Goal: Task Accomplishment & Management: Manage account settings

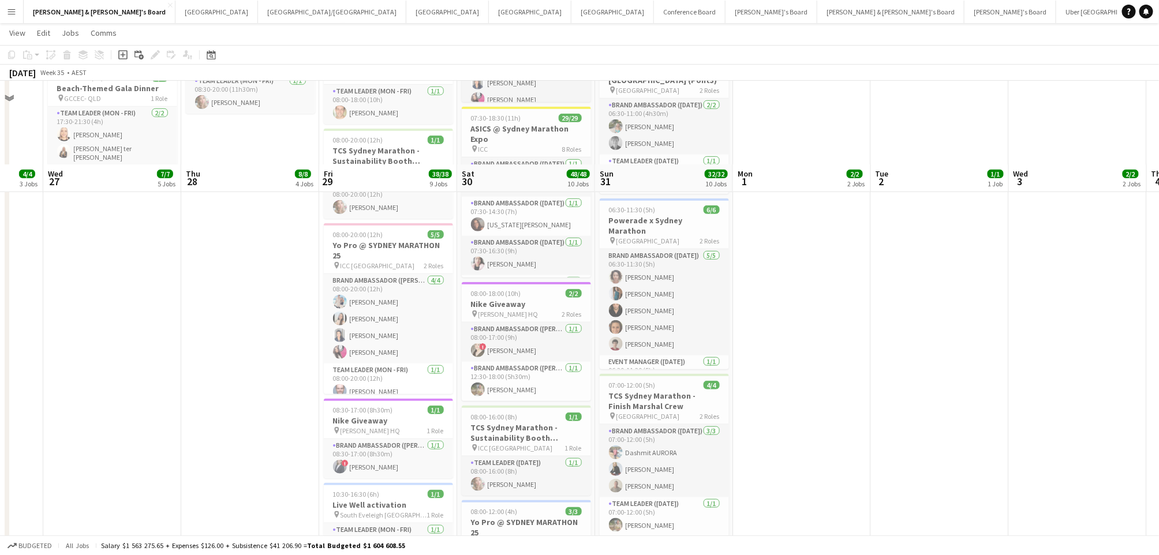
scroll to position [462, 0]
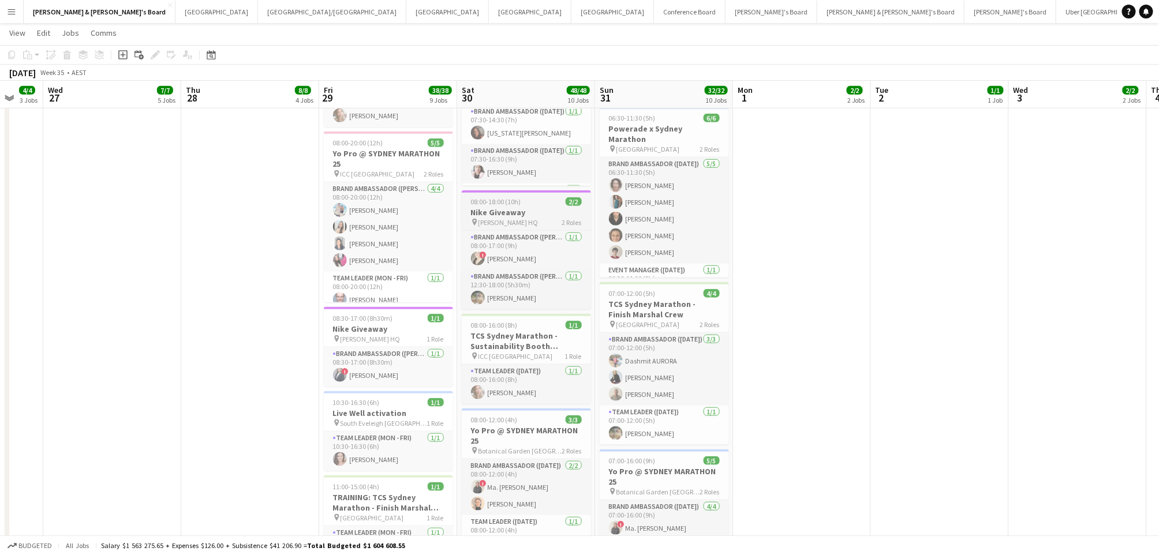
click at [540, 212] on h3 "Nike Giveaway" at bounding box center [526, 212] width 129 height 10
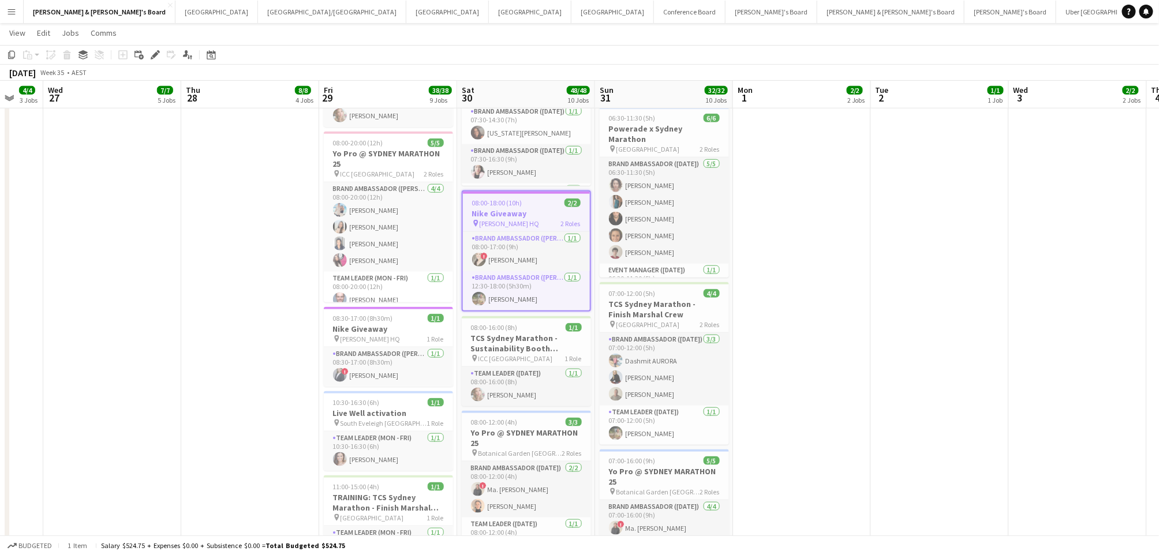
click at [498, 203] on span "08:00-18:00 (10h)" at bounding box center [497, 203] width 50 height 9
click at [490, 213] on h3 "Nike Giveaway" at bounding box center [526, 213] width 127 height 10
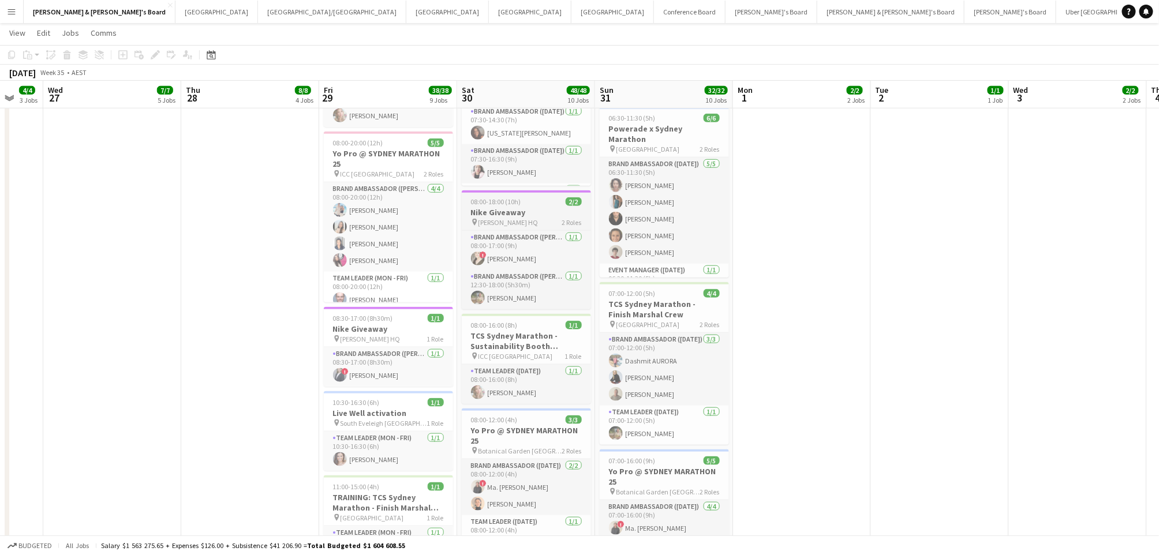
click at [527, 210] on h3 "Nike Giveaway" at bounding box center [526, 212] width 129 height 10
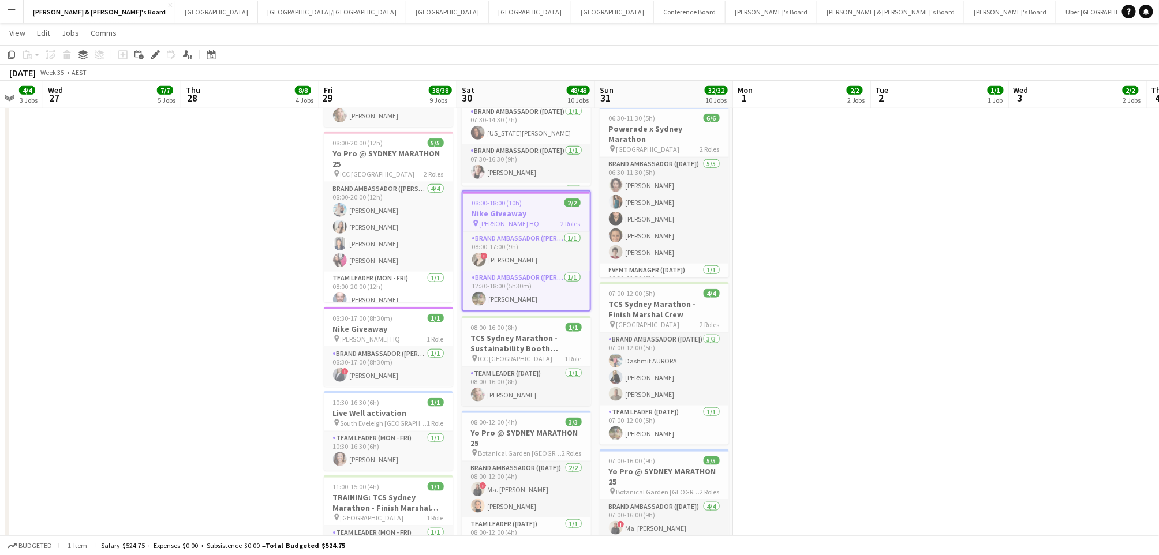
click at [527, 210] on h3 "Nike Giveaway" at bounding box center [526, 213] width 127 height 10
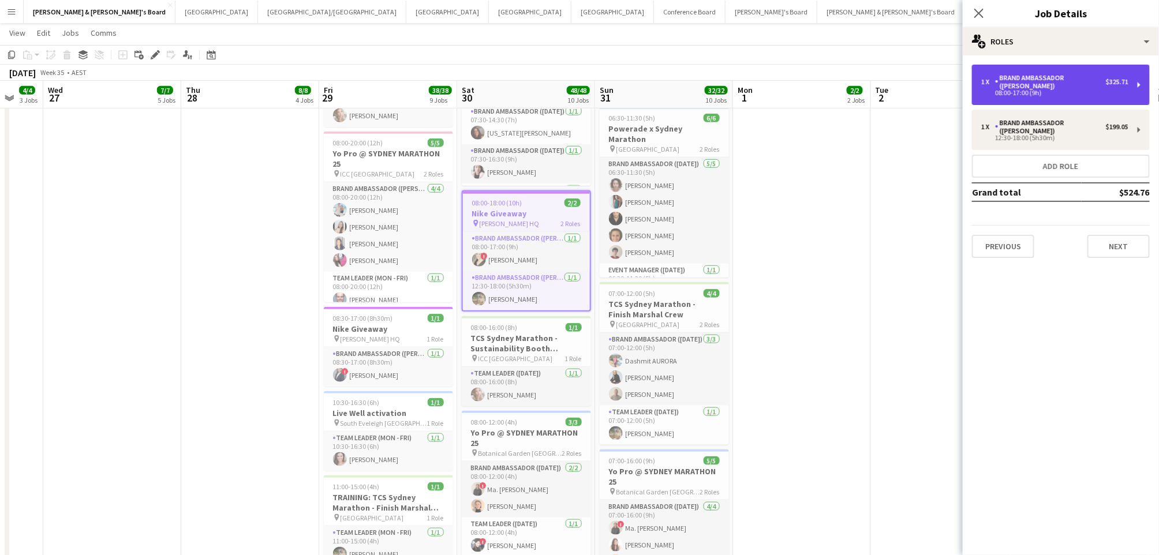
click at [1055, 93] on div "1 x Brand Ambassador (Mon - Fri) $325.71 08:00-17:00 (9h)" at bounding box center [1061, 85] width 178 height 40
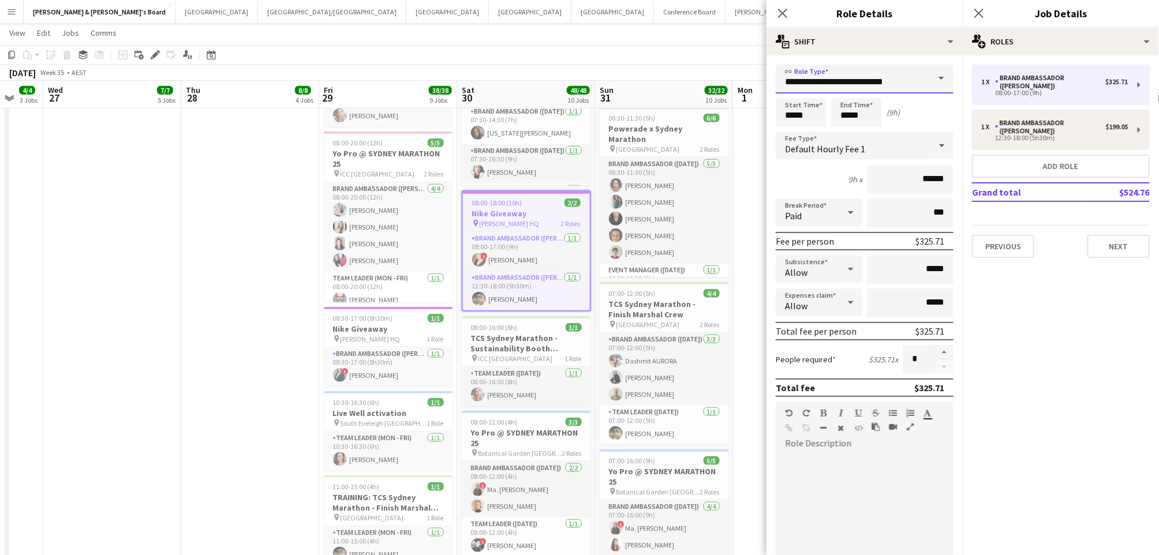
drag, startPoint x: 904, startPoint y: 87, endPoint x: 863, endPoint y: 86, distance: 40.4
click at [863, 86] on input "**********" at bounding box center [865, 79] width 178 height 29
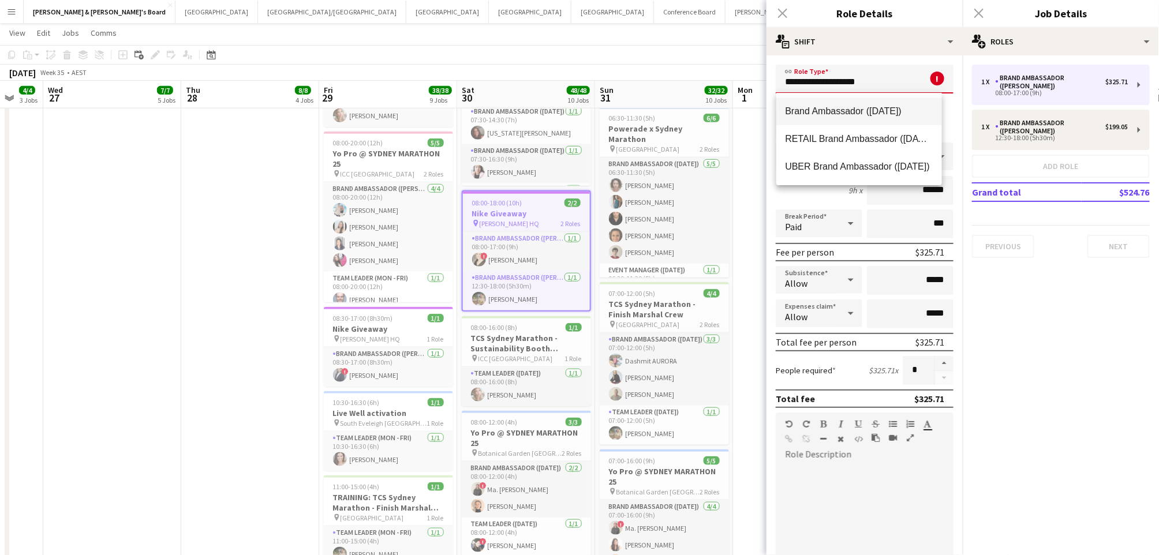
click at [863, 109] on span "Brand Ambassador (Saturday)" at bounding box center [860, 111] width 148 height 11
type input "**********"
type input "******"
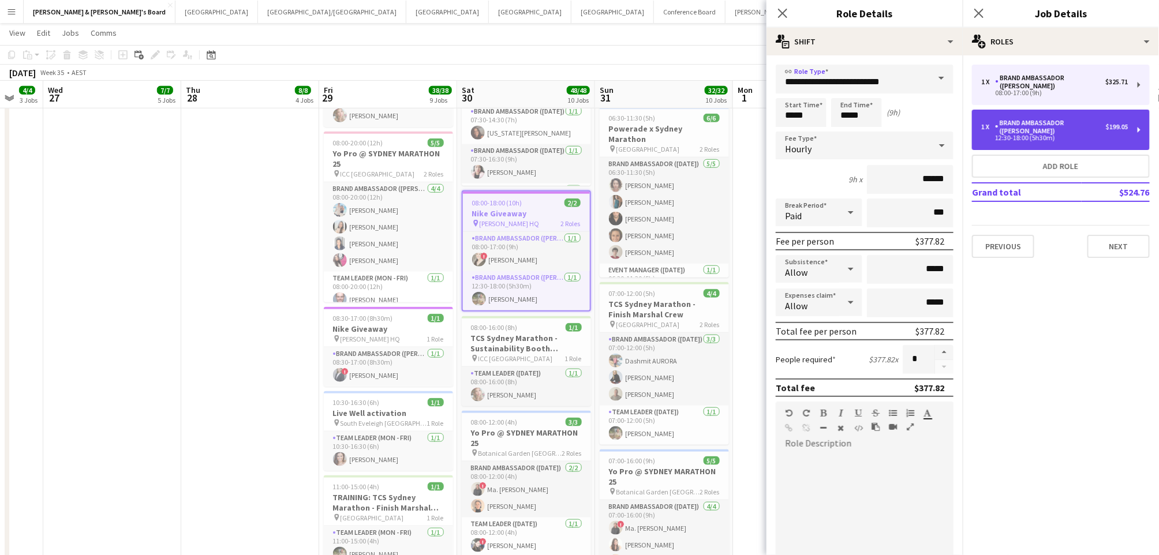
click at [1050, 119] on div "Brand Ambassador (Mon - Fri)" at bounding box center [1050, 127] width 111 height 16
type input "**********"
type input "*****"
type input "******"
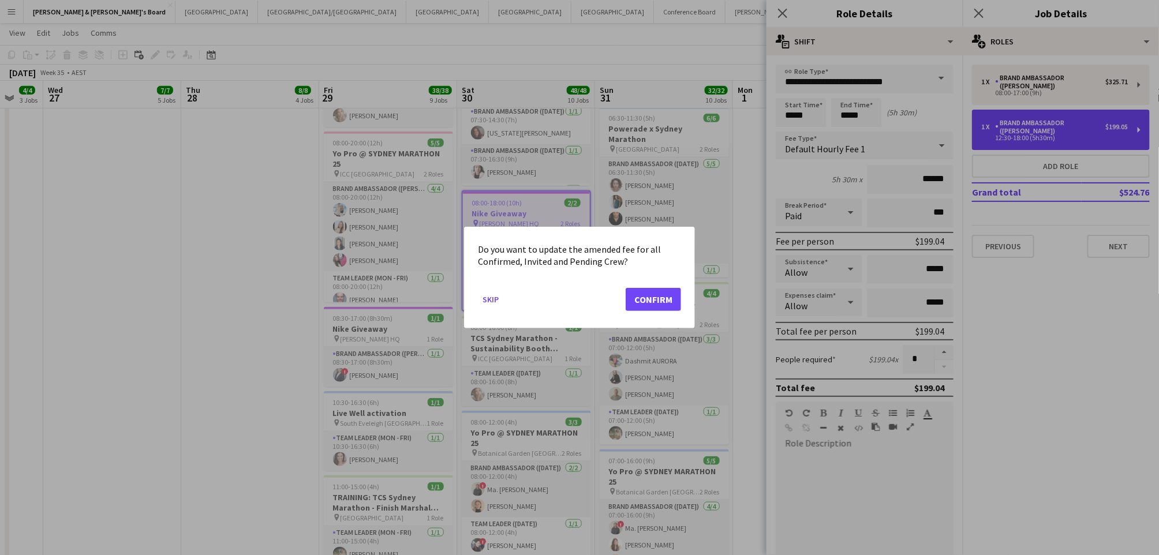
scroll to position [0, 0]
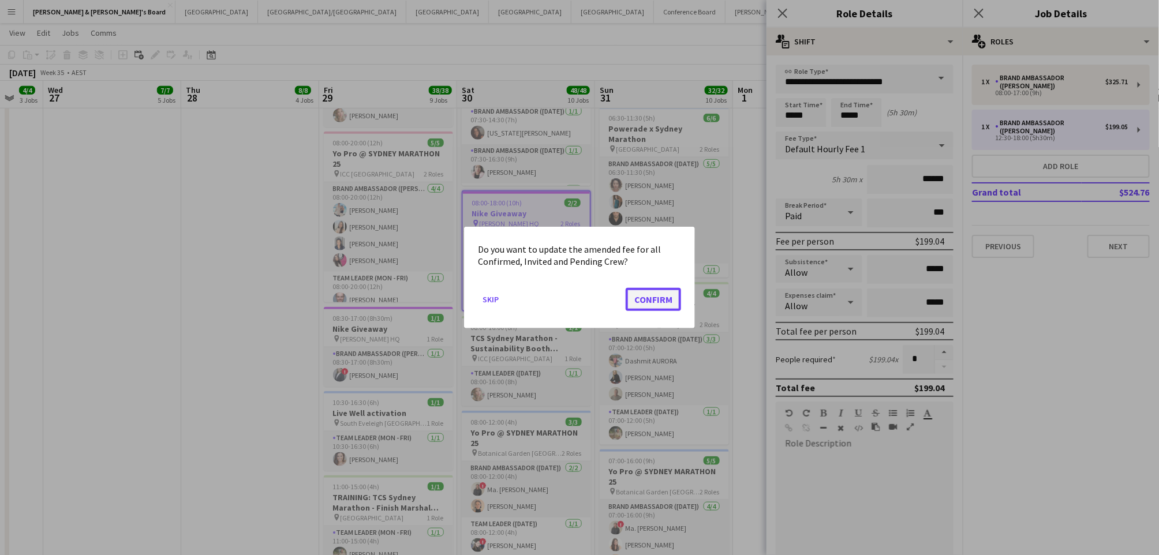
click at [659, 297] on button "Confirm" at bounding box center [653, 299] width 55 height 23
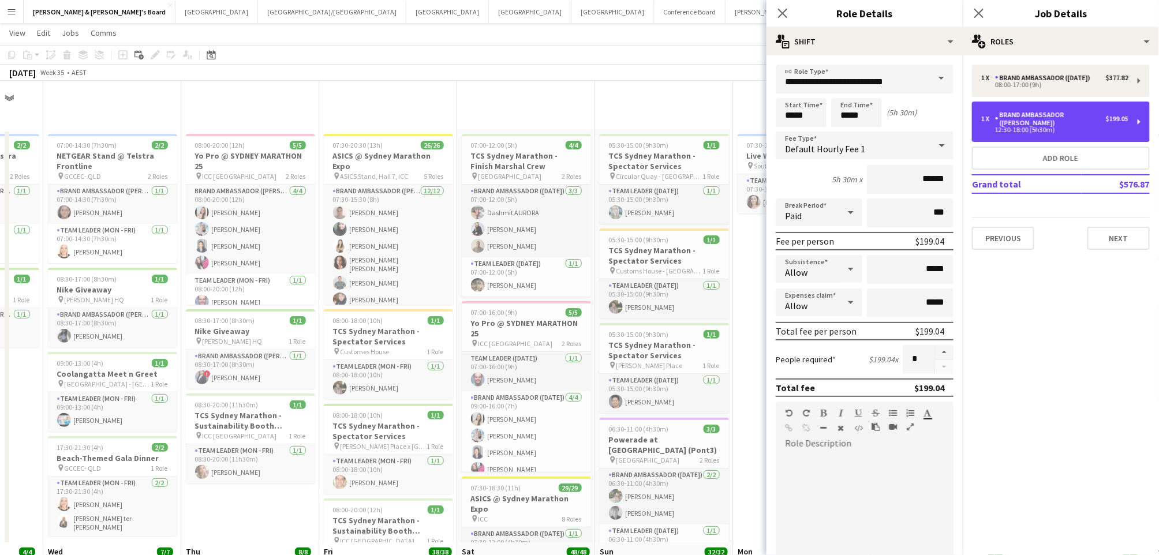
scroll to position [462, 0]
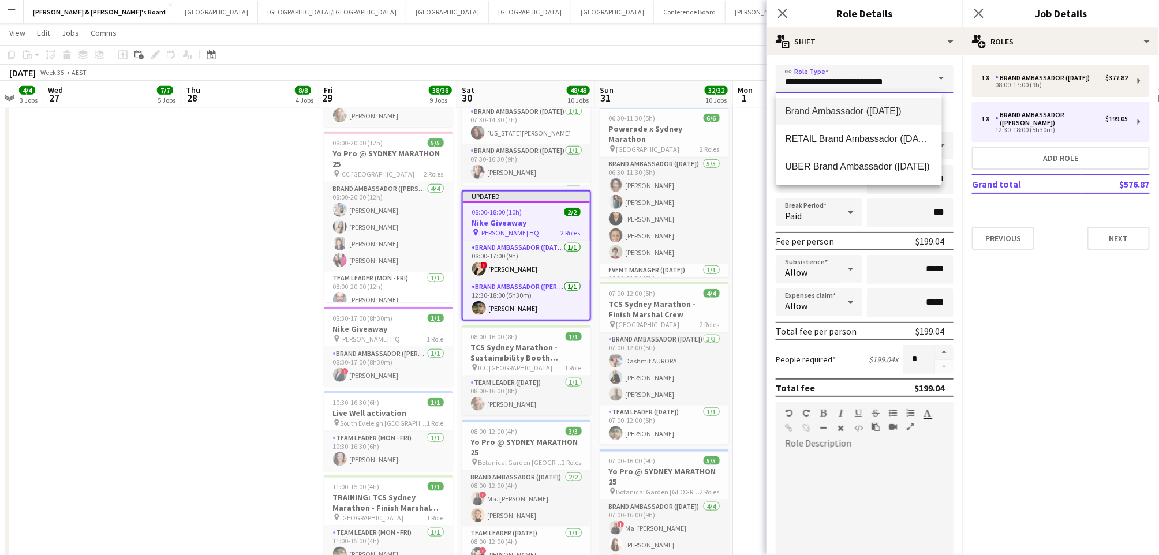
drag, startPoint x: 913, startPoint y: 73, endPoint x: 865, endPoint y: 80, distance: 48.3
click at [865, 80] on input "**********" at bounding box center [865, 79] width 178 height 29
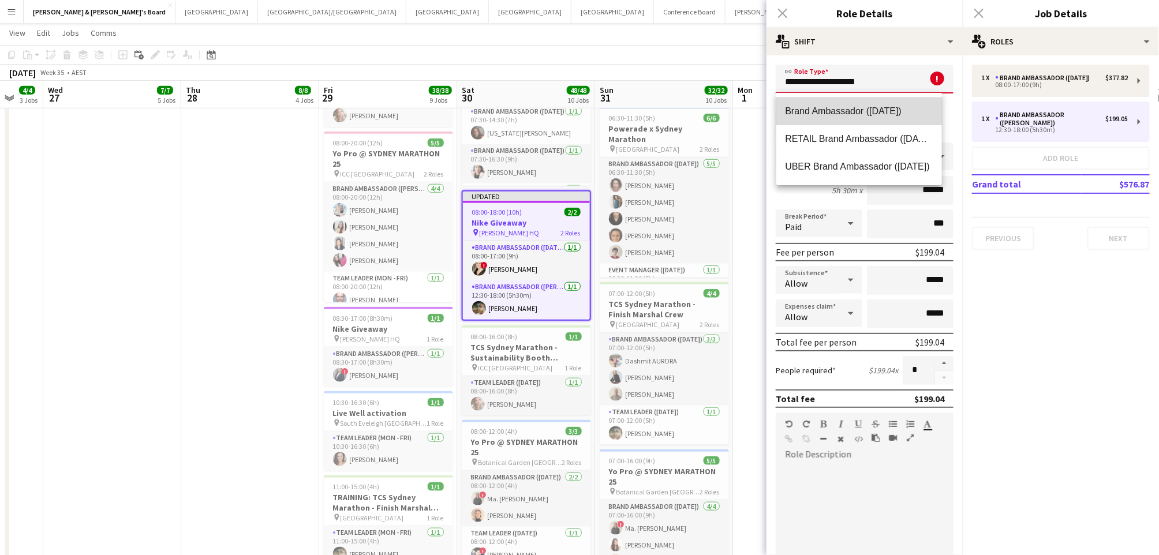
click at [883, 116] on span "Brand Ambassador (Saturday)" at bounding box center [860, 111] width 148 height 11
type input "**********"
type input "******"
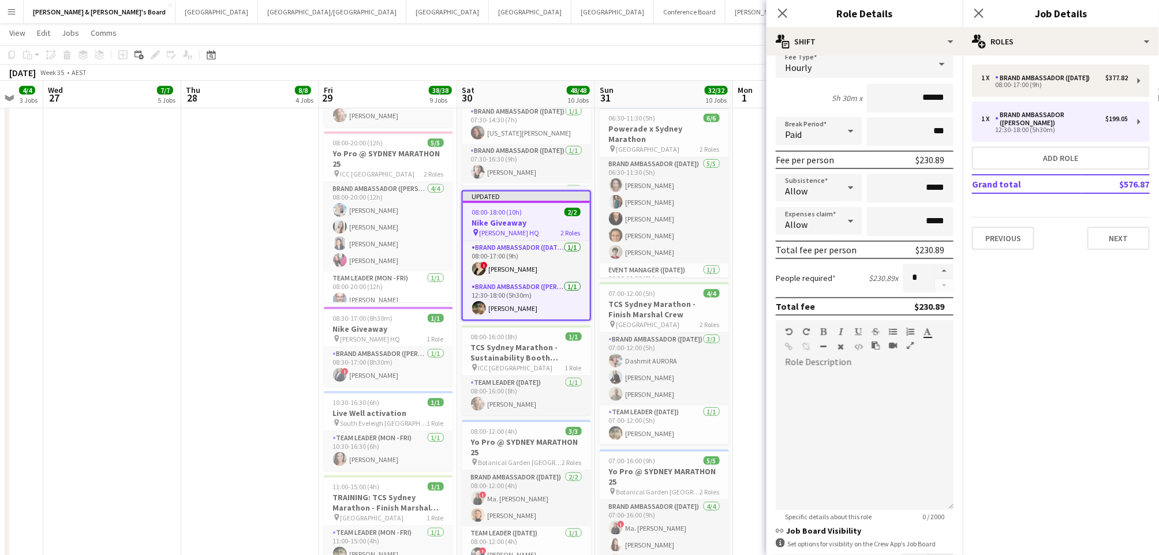
scroll to position [232, 0]
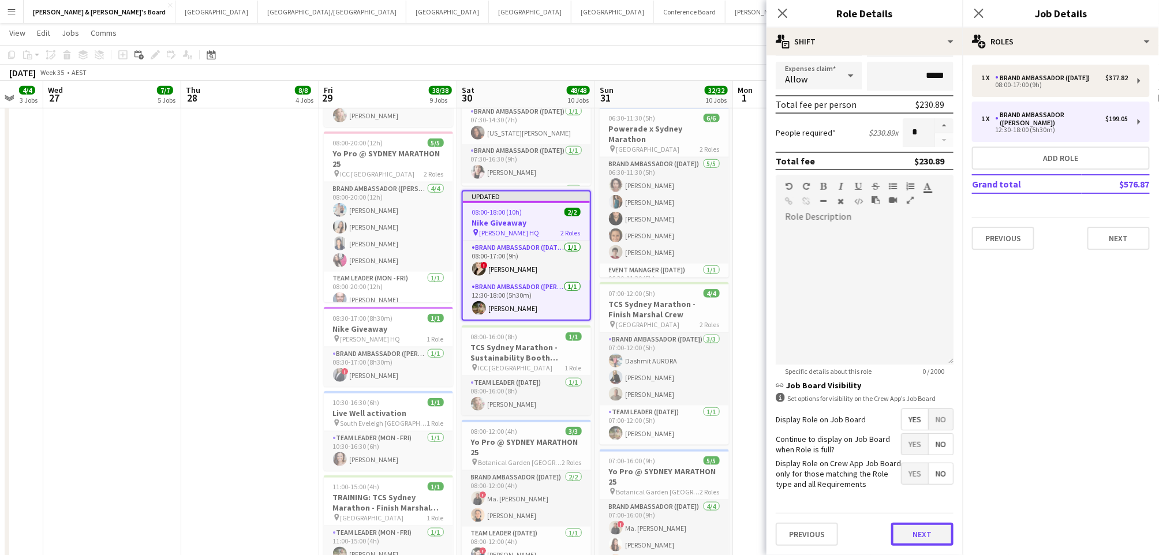
click at [906, 536] on button "Next" at bounding box center [922, 534] width 62 height 23
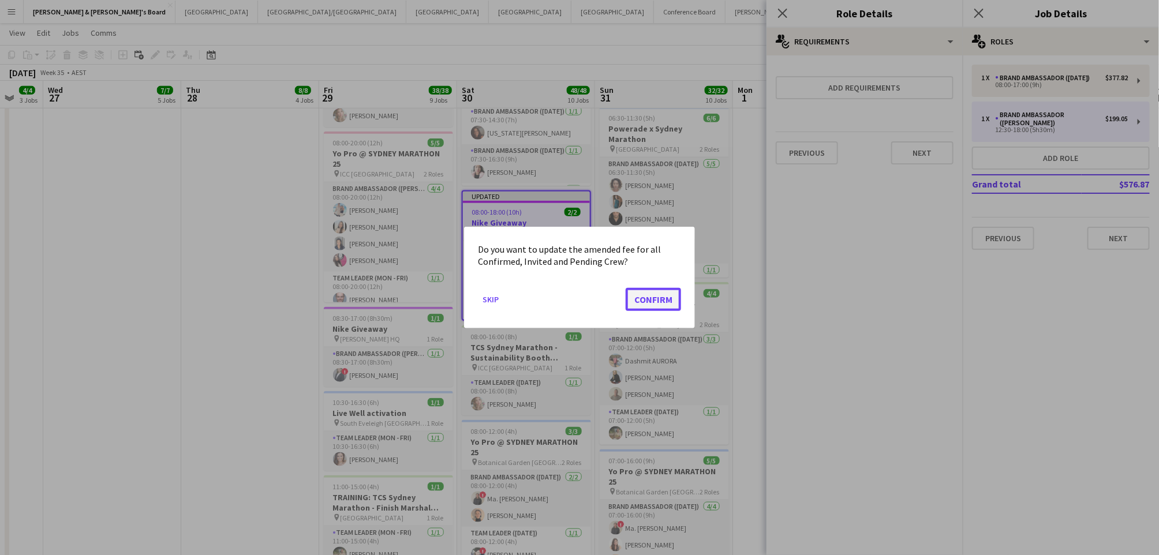
click at [658, 299] on button "Confirm" at bounding box center [653, 299] width 55 height 23
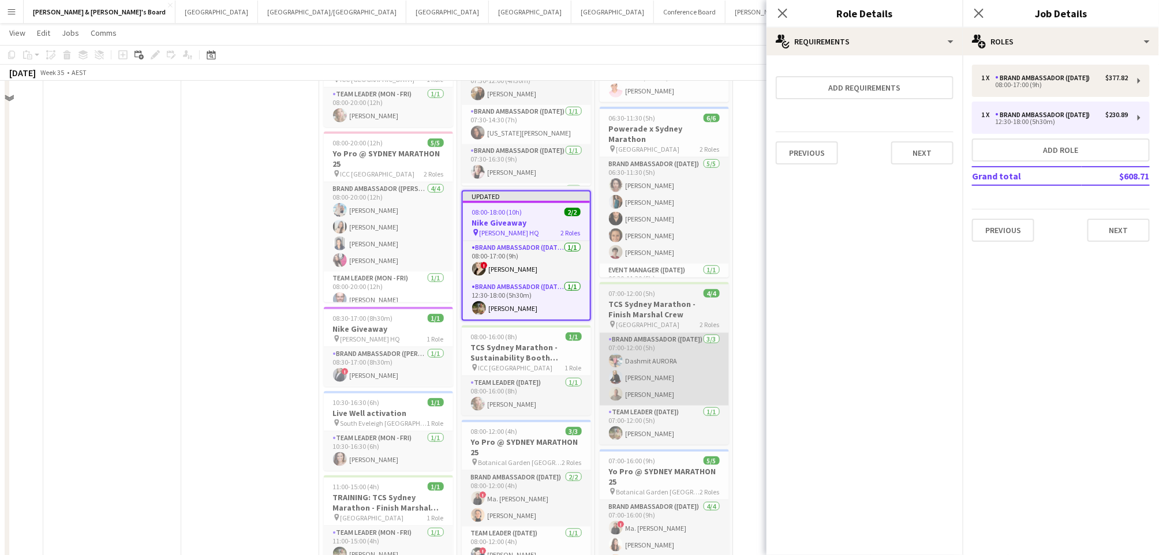
scroll to position [308, 0]
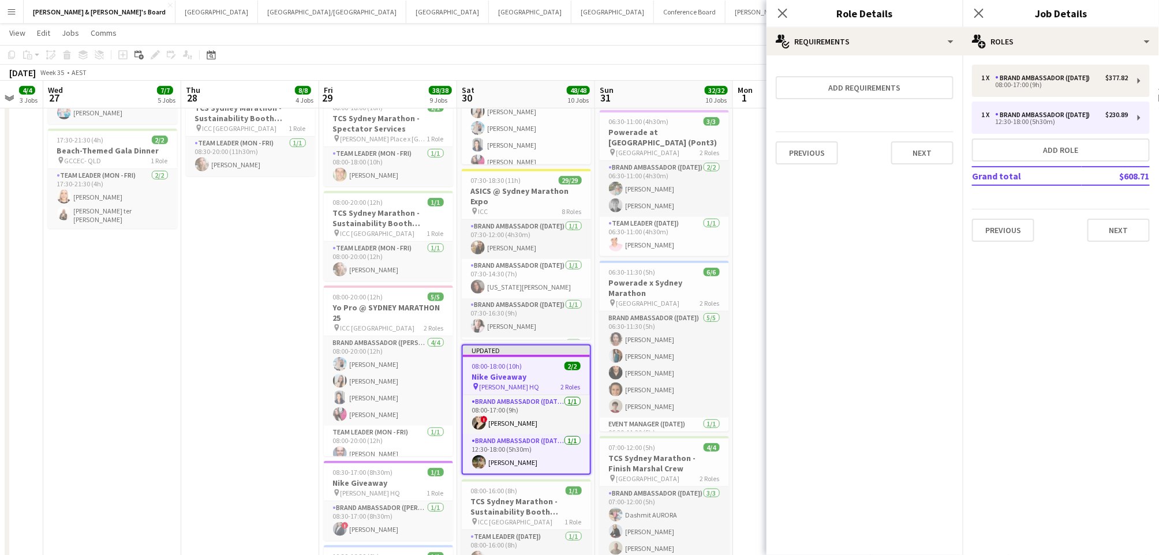
click at [756, 409] on app-date-cell "07:30-15:00 (7h30m) 1/1 Live Well activation pin South Eveleigh Sydney 1 Role T…" at bounding box center [802, 467] width 138 height 1291
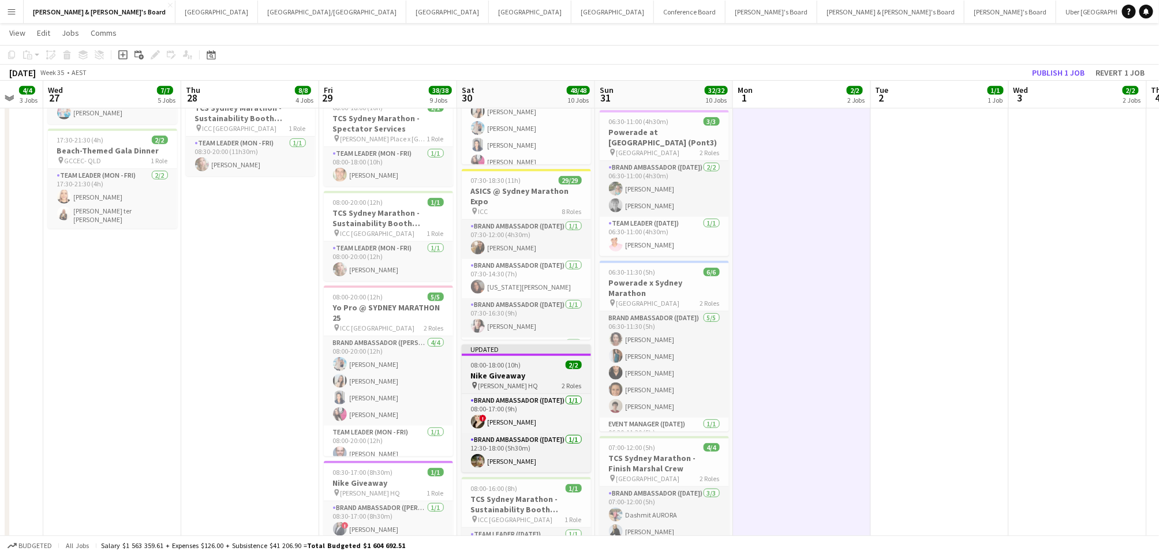
click at [561, 366] on div "08:00-18:00 (10h) 2/2" at bounding box center [526, 365] width 129 height 9
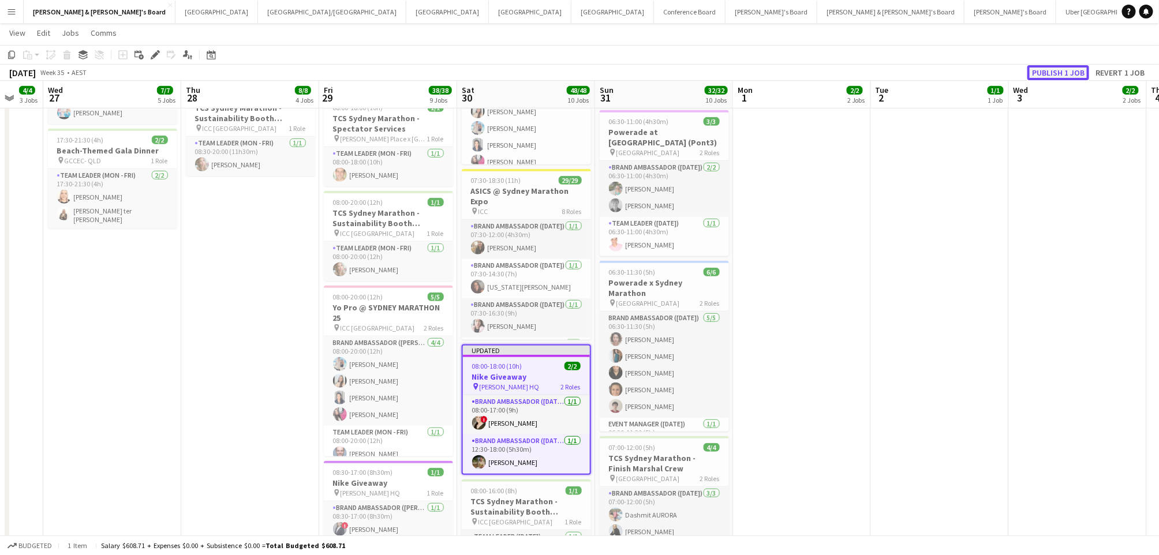
click at [1054, 77] on button "Publish 1 job" at bounding box center [1059, 72] width 62 height 15
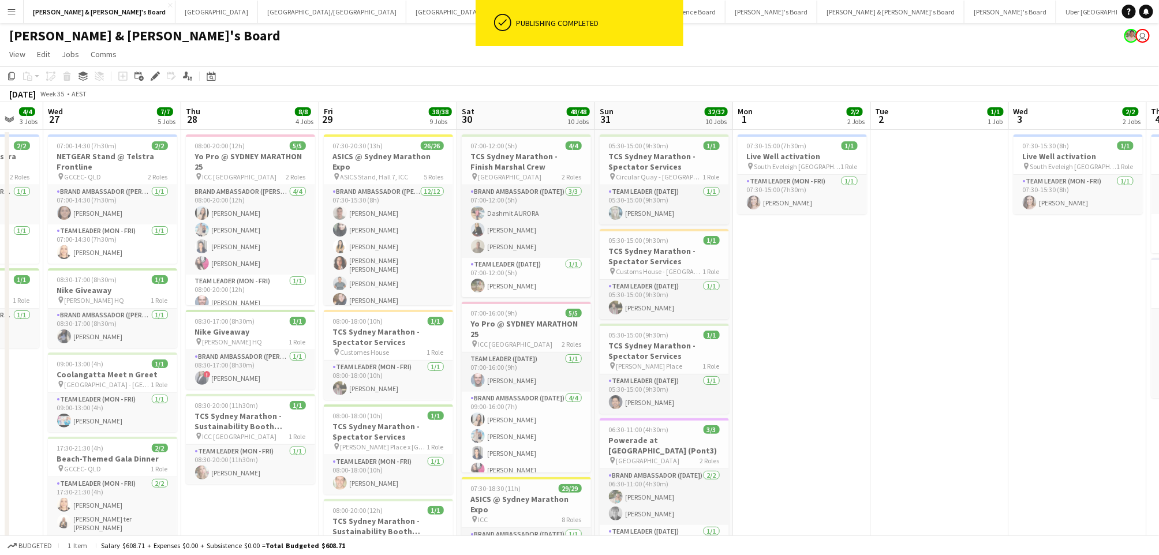
scroll to position [0, 0]
click at [269, 329] on h3 "Nike Giveaway" at bounding box center [250, 332] width 129 height 10
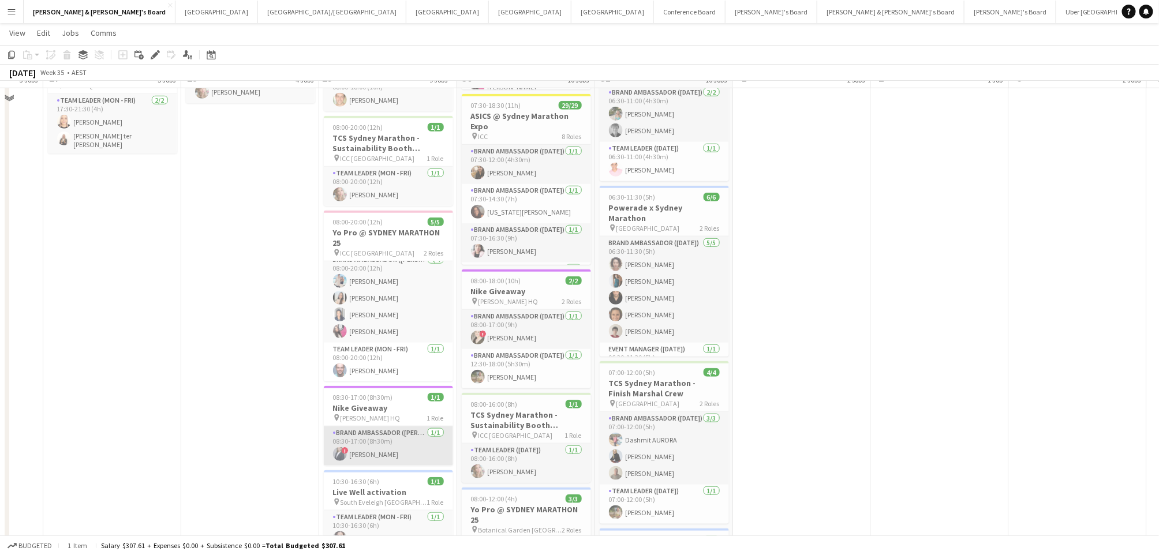
scroll to position [385, 0]
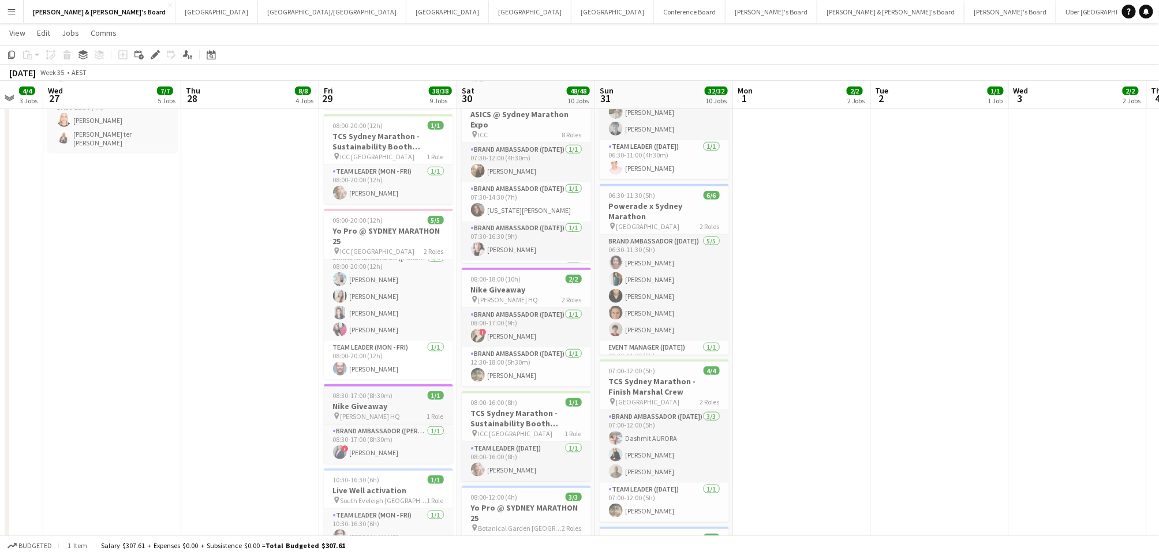
click at [385, 409] on h3 "Nike Giveaway" at bounding box center [388, 406] width 129 height 10
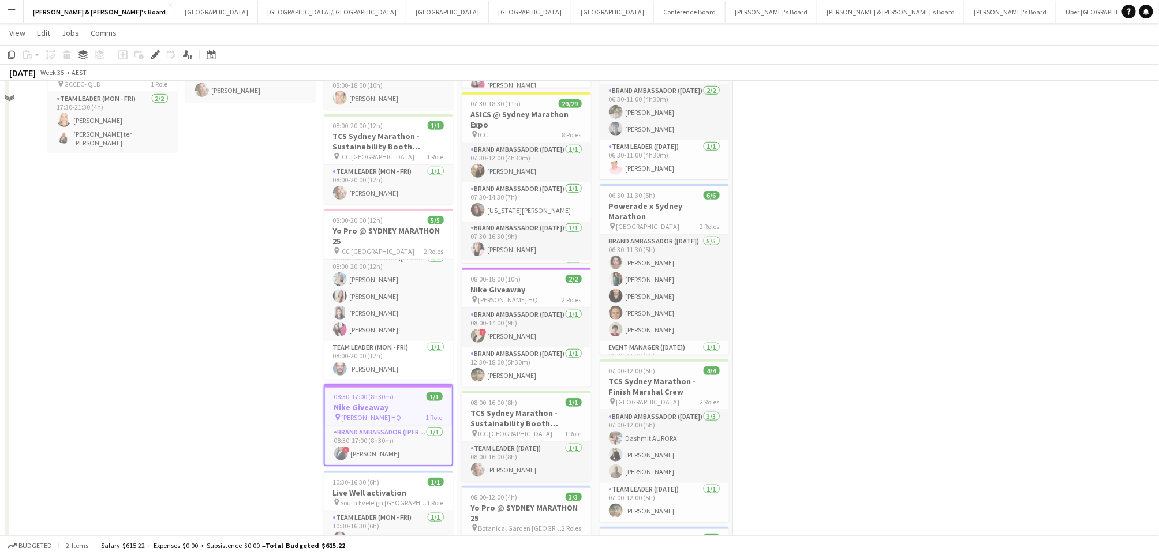
scroll to position [77, 0]
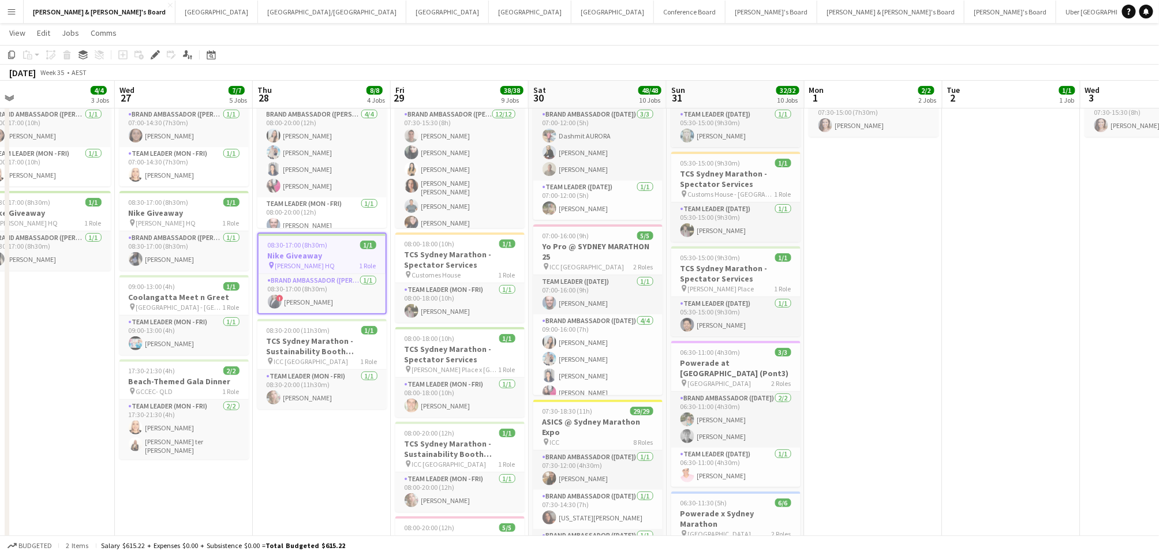
drag, startPoint x: 212, startPoint y: 456, endPoint x: 699, endPoint y: 449, distance: 486.2
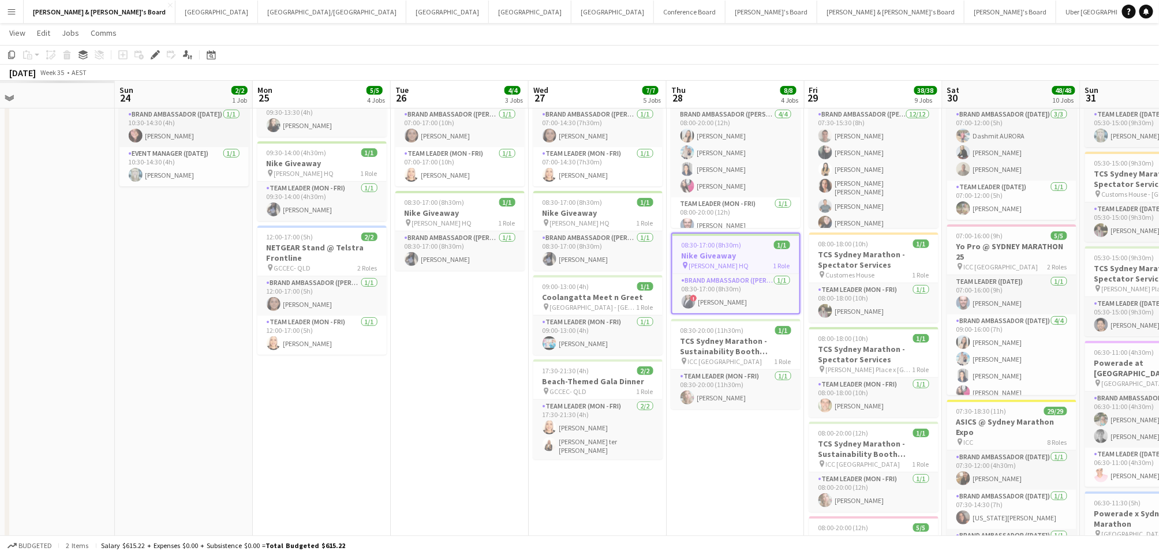
scroll to position [0, 298]
click at [585, 200] on span "08:30-17:00 (8h30m)" at bounding box center [573, 202] width 60 height 9
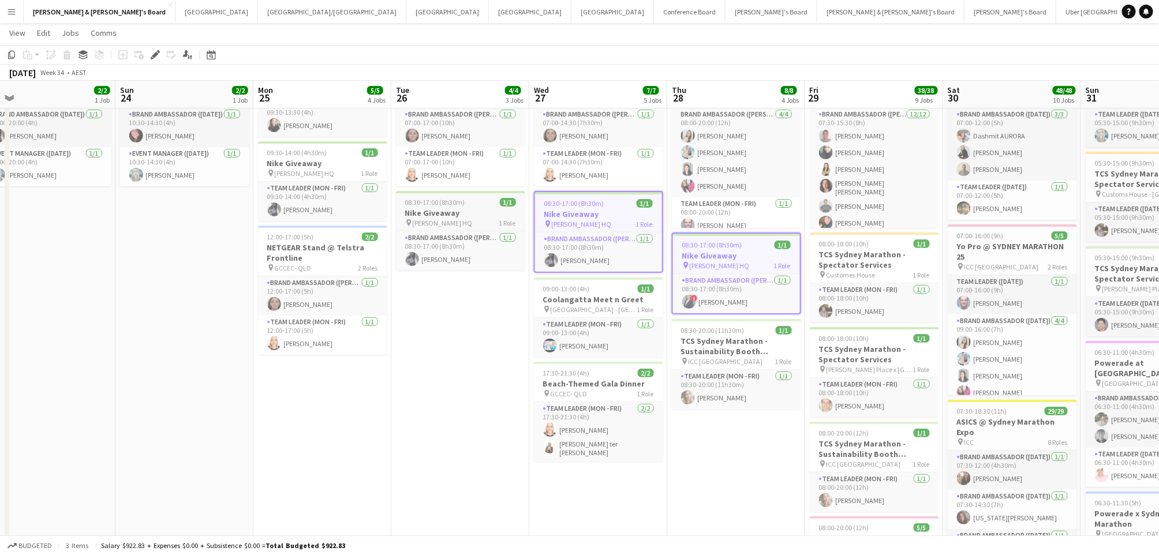
click at [486, 204] on div "08:30-17:00 (8h30m) 1/1" at bounding box center [460, 202] width 129 height 9
click at [298, 158] on h3 "Nike Giveaway" at bounding box center [322, 163] width 129 height 10
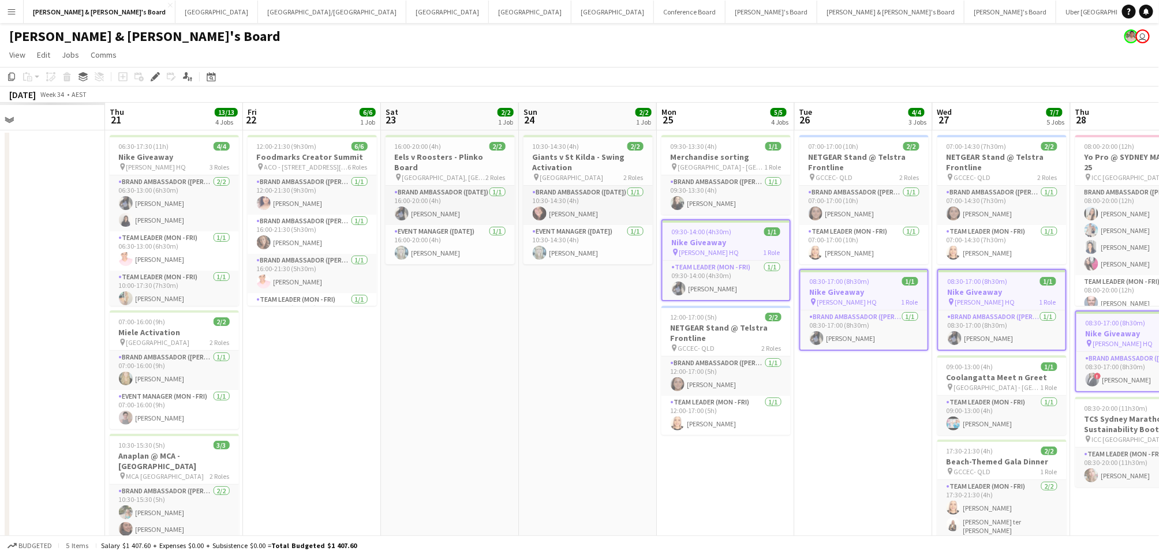
scroll to position [0, 300]
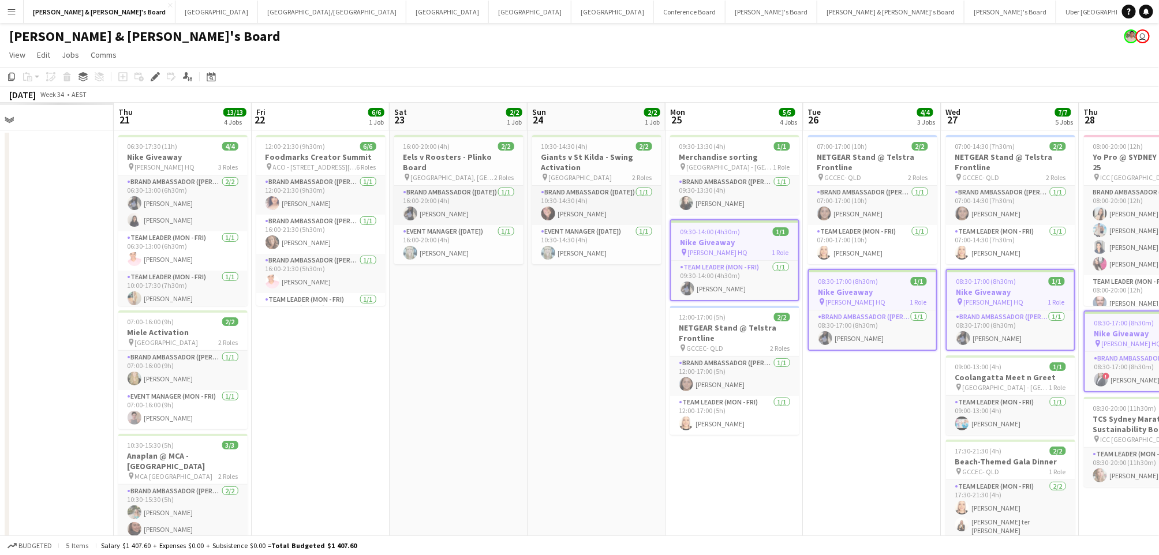
drag, startPoint x: 135, startPoint y: 348, endPoint x: 547, endPoint y: 347, distance: 412.2
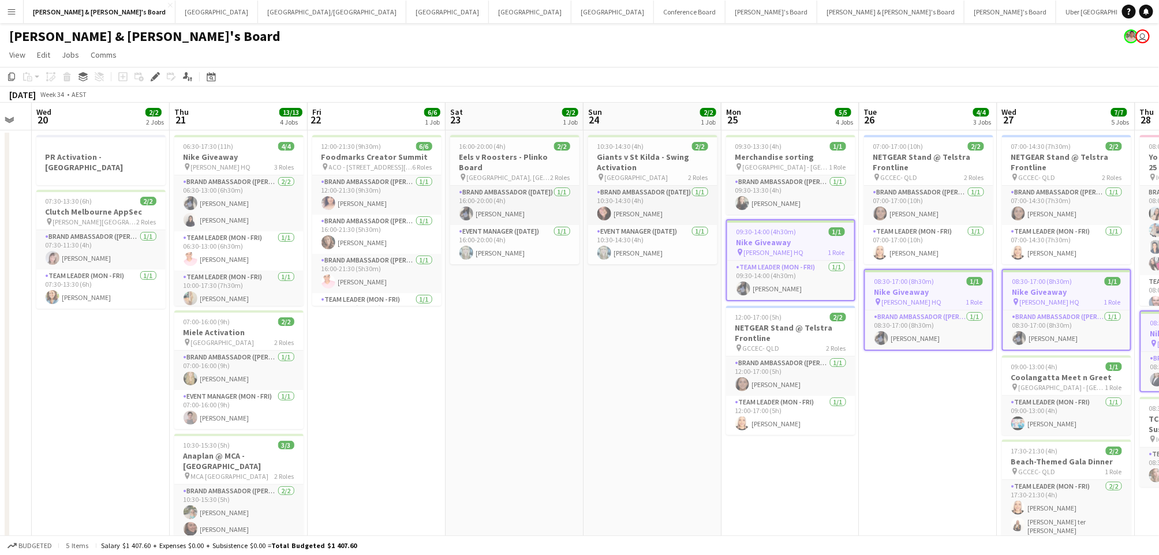
scroll to position [0, 355]
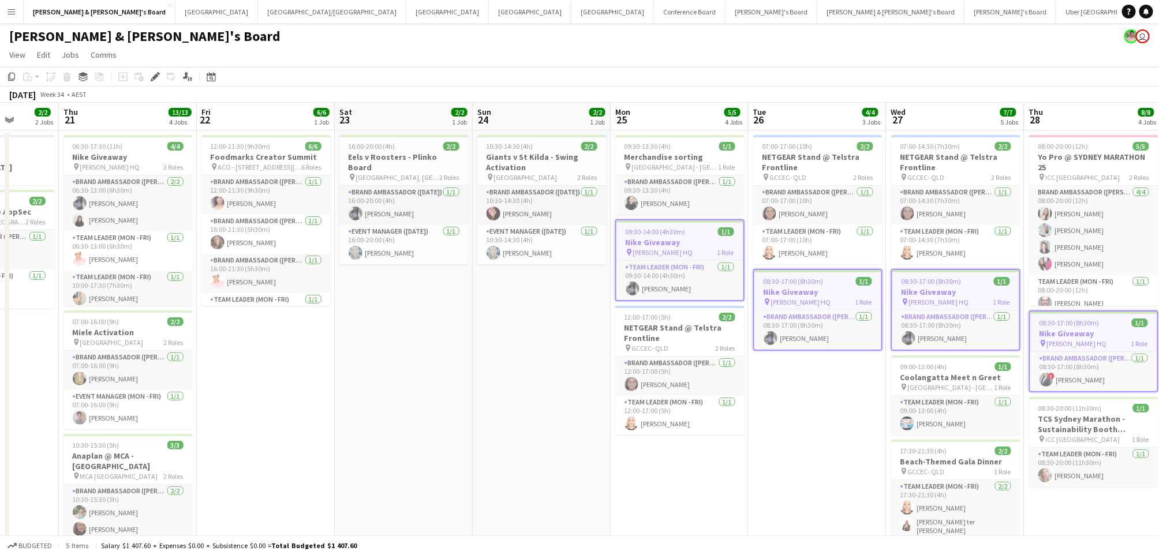
drag, startPoint x: 364, startPoint y: 352, endPoint x: 447, endPoint y: 344, distance: 83.5
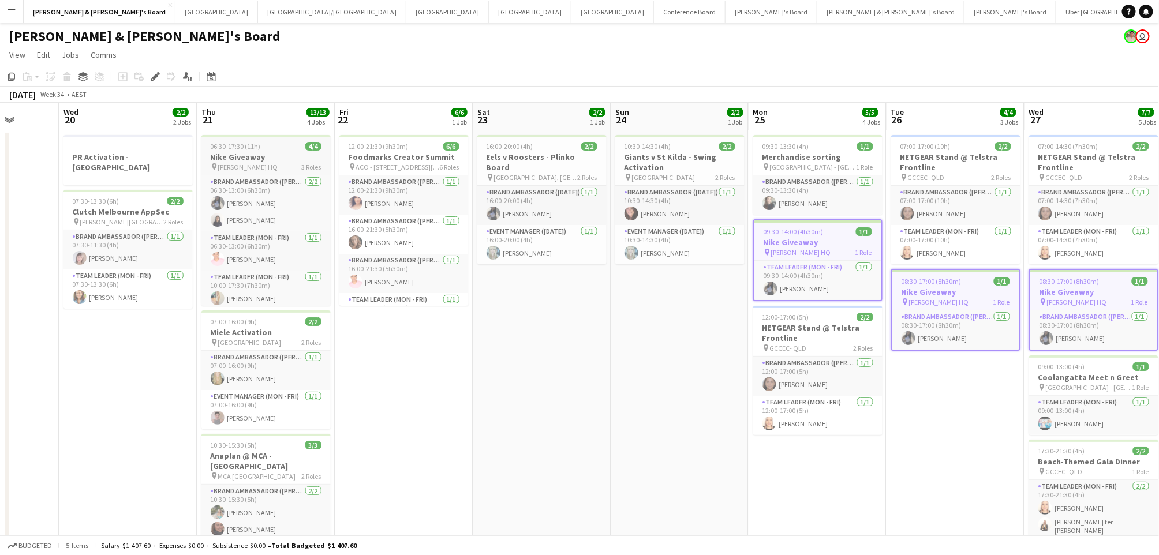
click at [264, 159] on h3 "Nike Giveaway" at bounding box center [265, 157] width 129 height 10
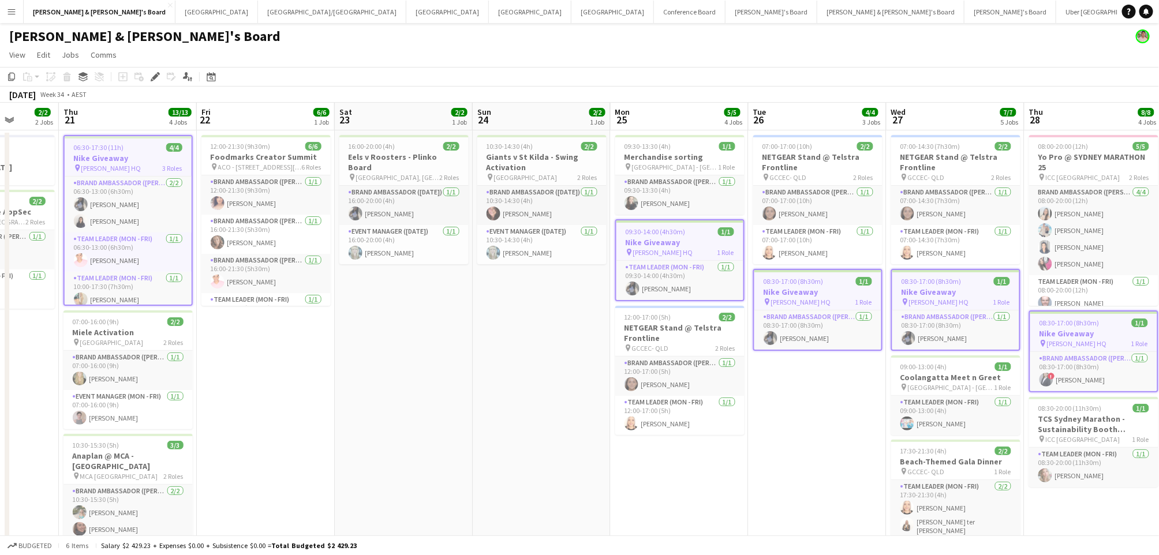
drag, startPoint x: 614, startPoint y: 398, endPoint x: 189, endPoint y: 359, distance: 426.1
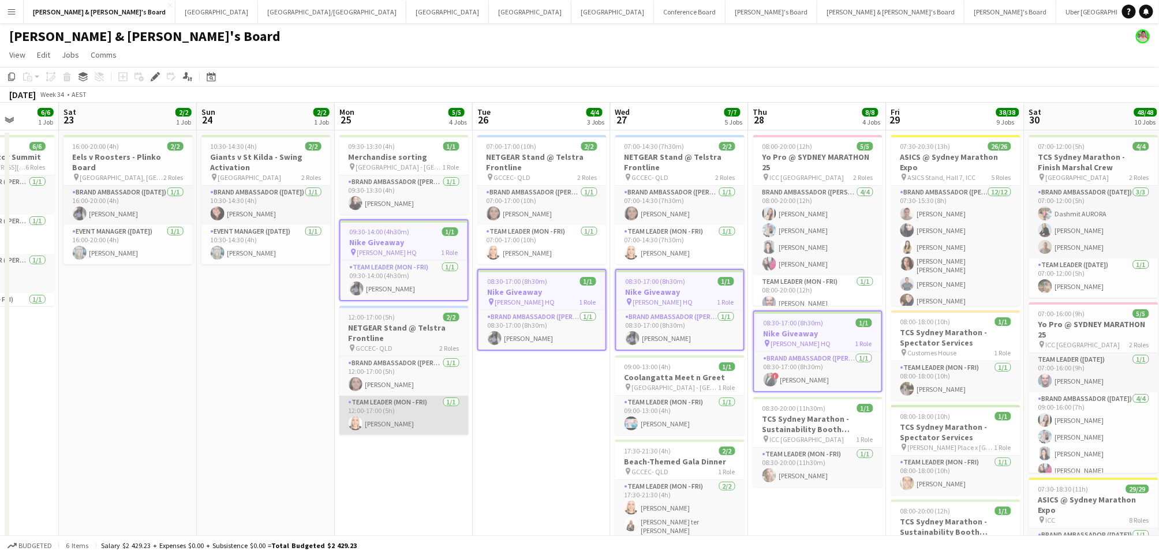
scroll to position [0, 503]
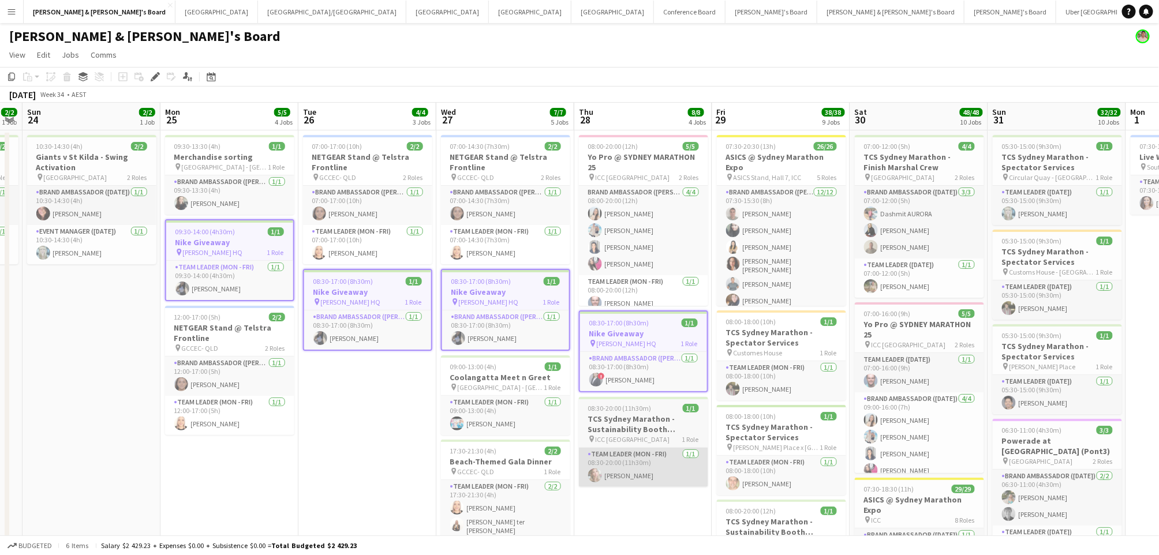
drag, startPoint x: 849, startPoint y: 500, endPoint x: 663, endPoint y: 465, distance: 189.2
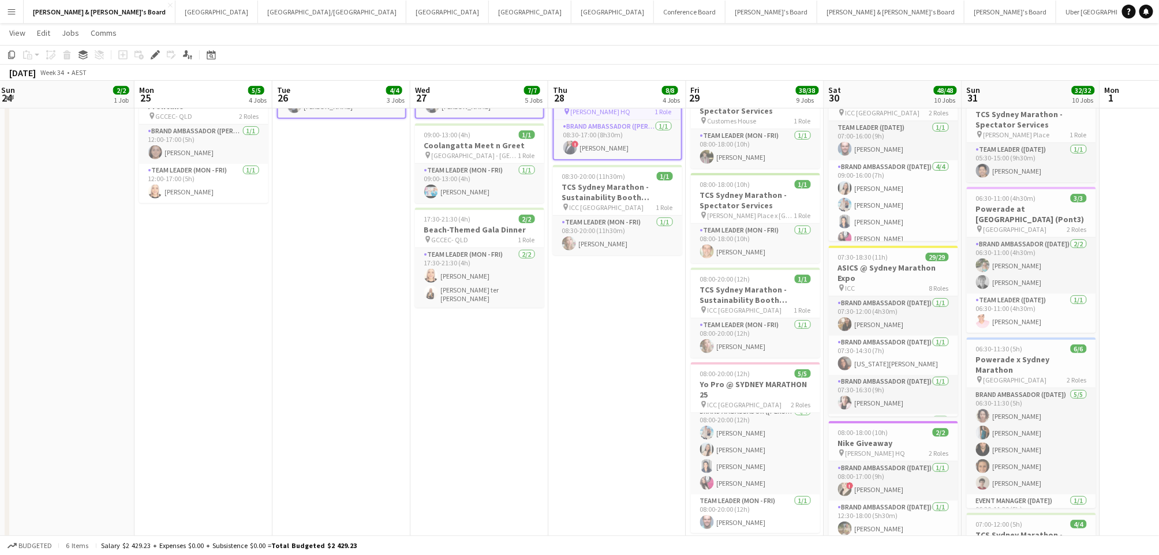
scroll to position [0, 428]
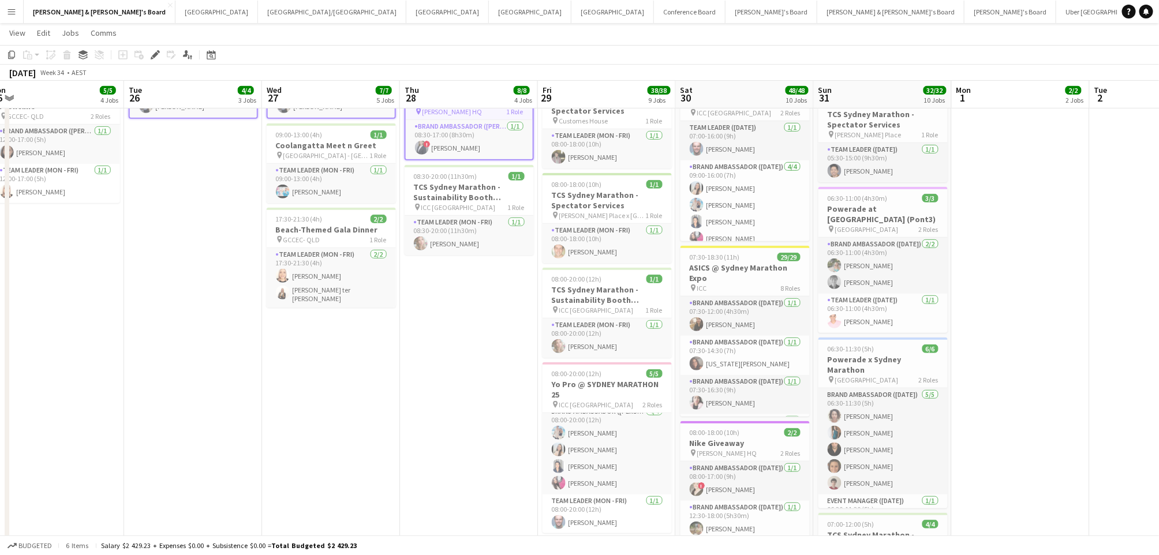
drag, startPoint x: 1119, startPoint y: 386, endPoint x: 971, endPoint y: 387, distance: 148.4
